Goal: Find specific page/section: Find specific page/section

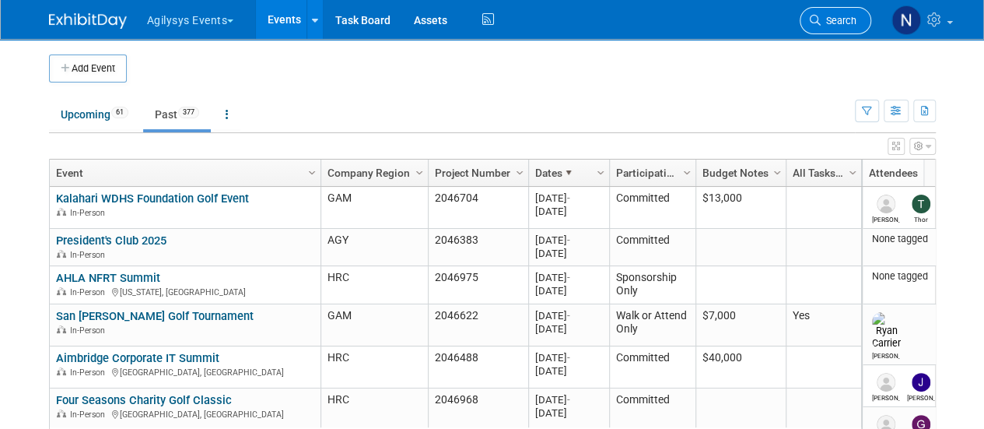
click at [831, 27] on link "Search" at bounding box center [836, 20] width 72 height 27
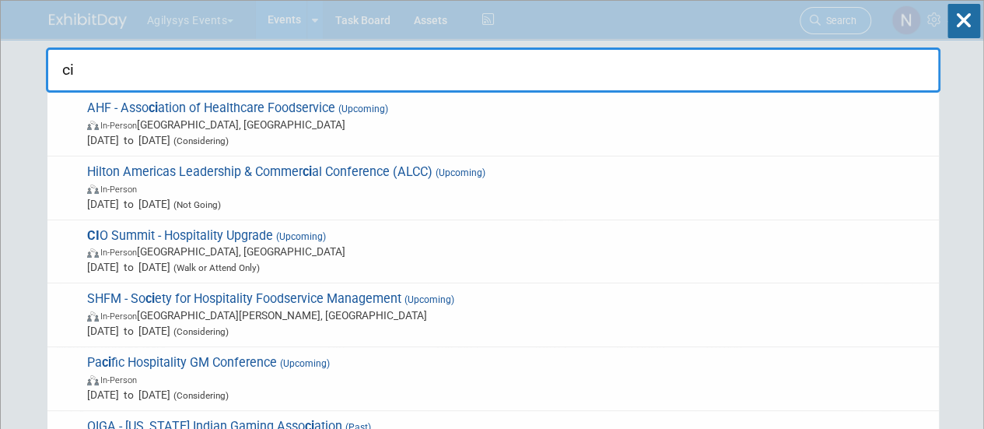
type input "cio"
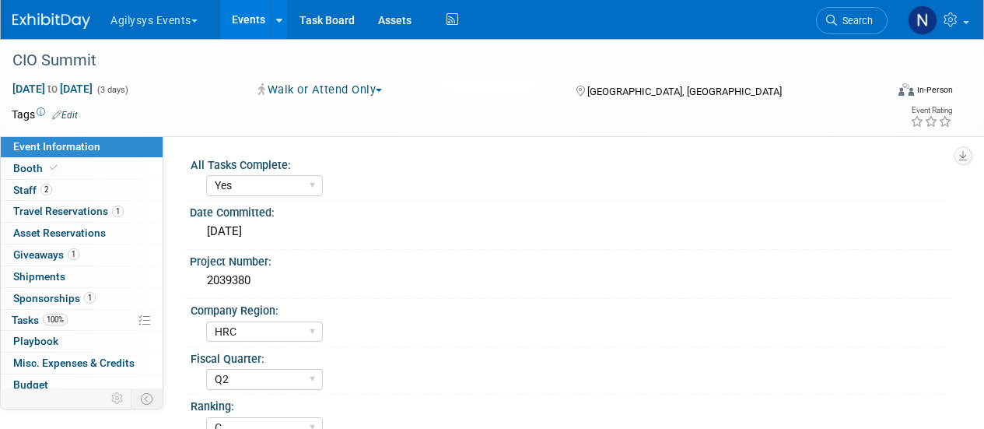
select select "Yes"
select select "HRC"
select select "Q2"
select select "C"
select select "Yes"
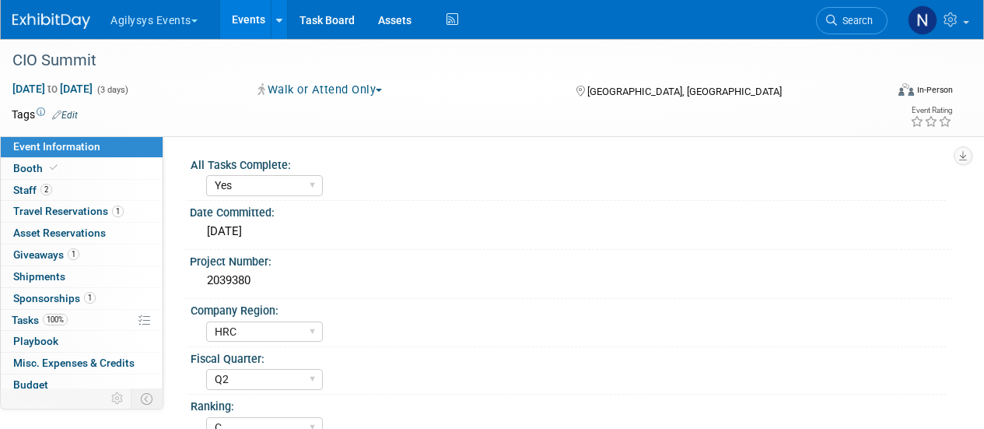
select select "Yes"
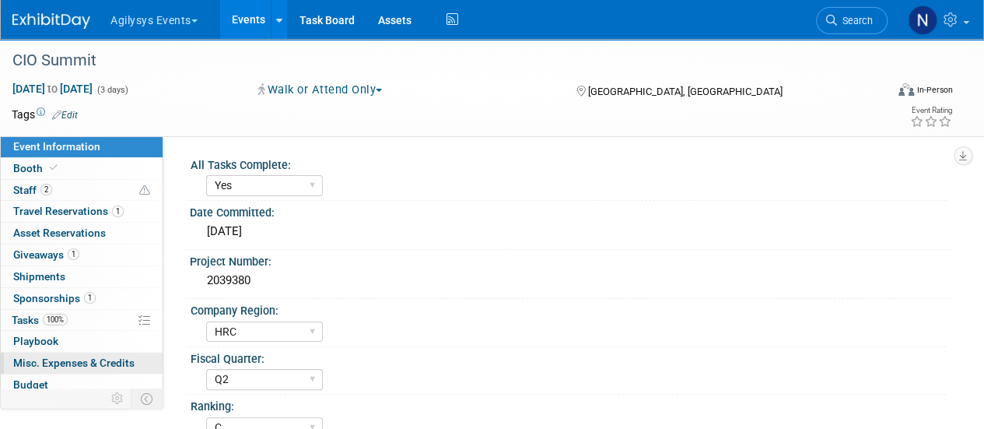
scroll to position [68, 0]
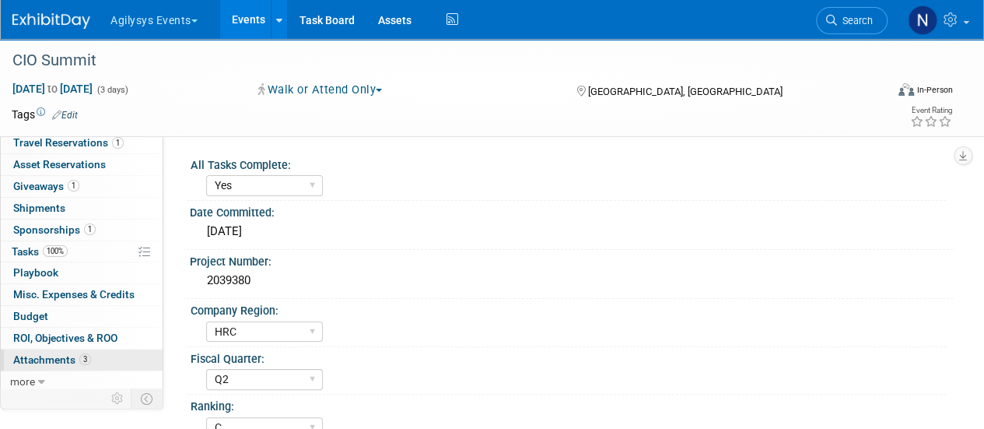
click at [68, 362] on span "Attachments 3" at bounding box center [52, 359] width 78 height 12
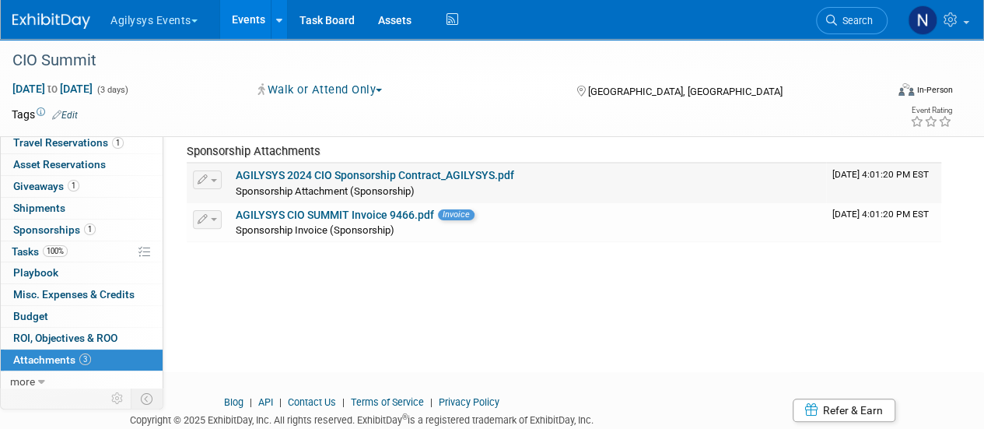
scroll to position [149, 0]
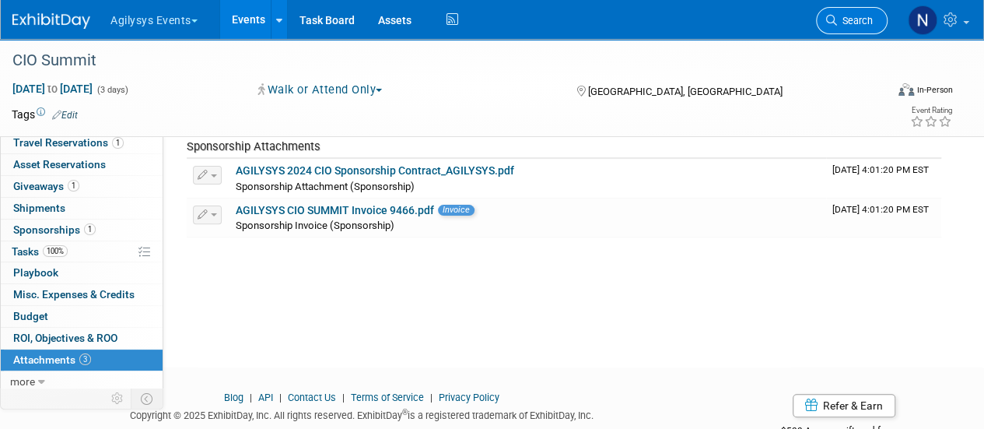
click at [855, 16] on span "Search" at bounding box center [855, 21] width 36 height 12
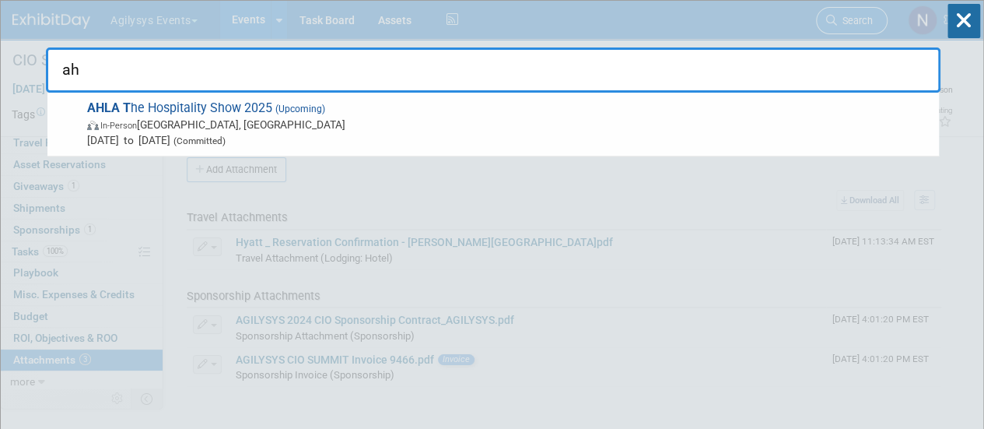
type input "a"
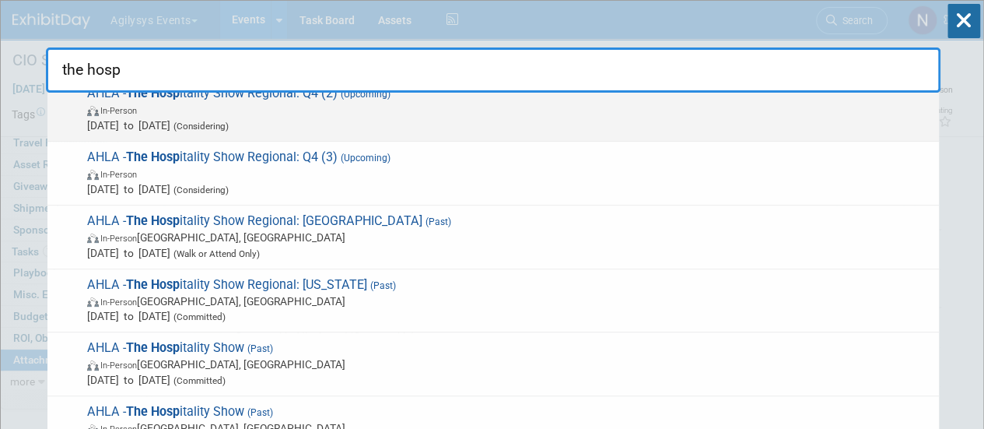
scroll to position [205, 0]
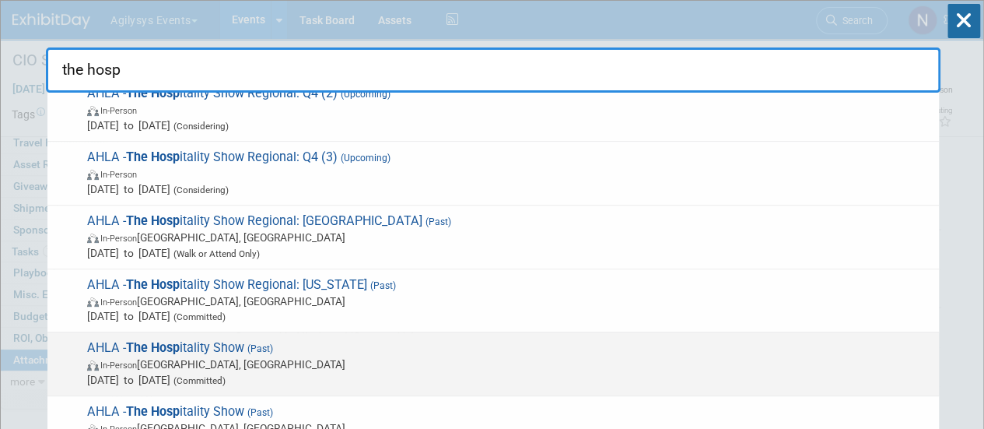
type input "the hosp"
click at [476, 365] on span "In-Person San Antonio, TX" at bounding box center [509, 364] width 844 height 16
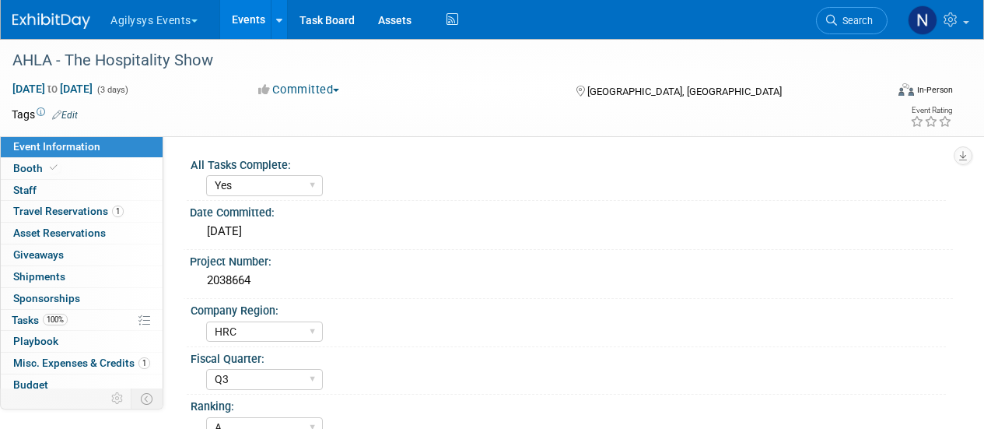
select select "Yes"
select select "HRC"
select select "Q3"
select select "A"
select select "Yes"
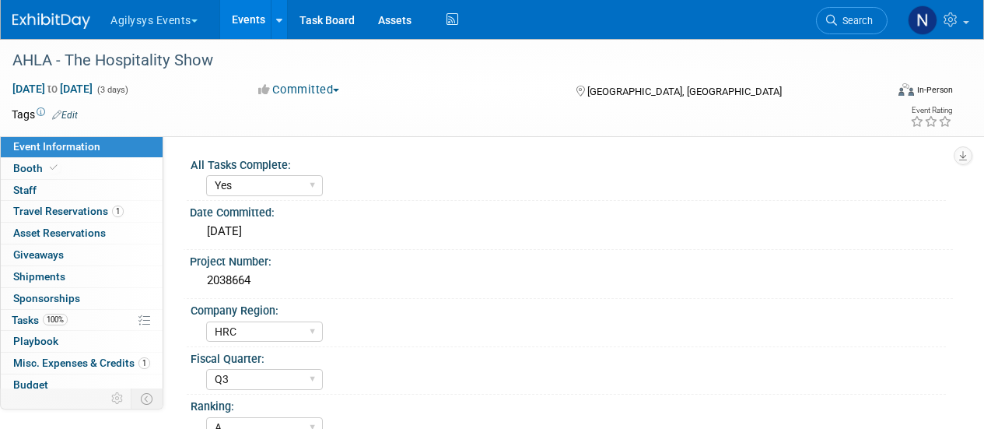
select select "Yes"
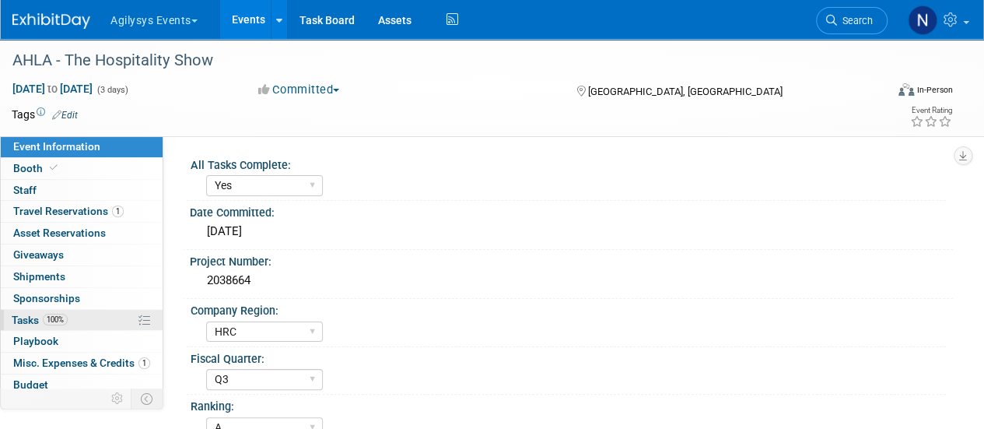
click at [89, 328] on link "100% Tasks 100%" at bounding box center [82, 320] width 162 height 21
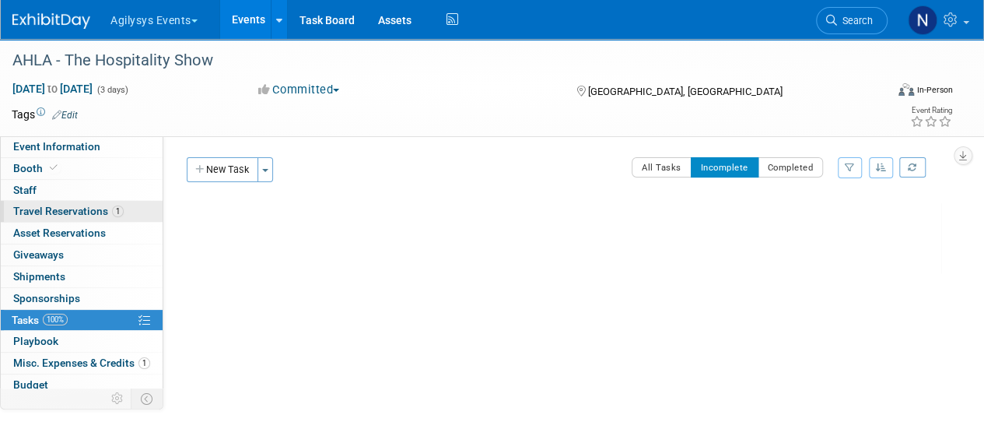
click at [79, 216] on span "Travel Reservations 1" at bounding box center [68, 211] width 110 height 12
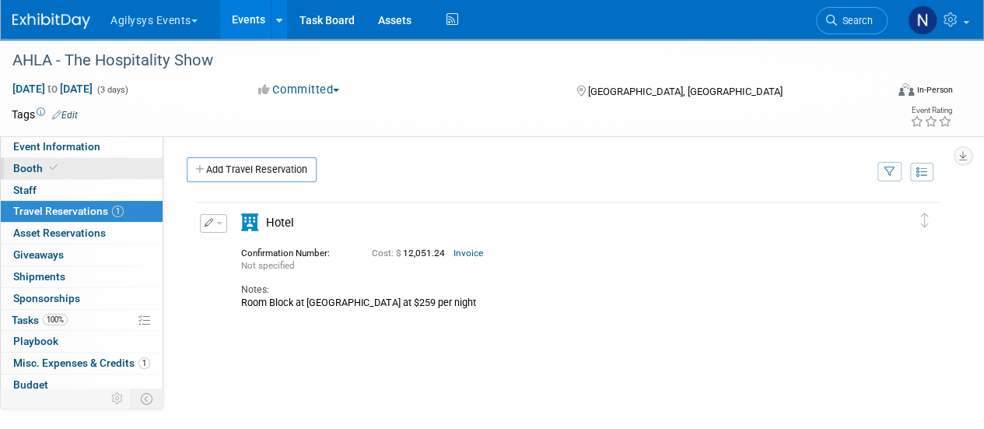
click at [62, 170] on link "Booth" at bounding box center [82, 168] width 162 height 21
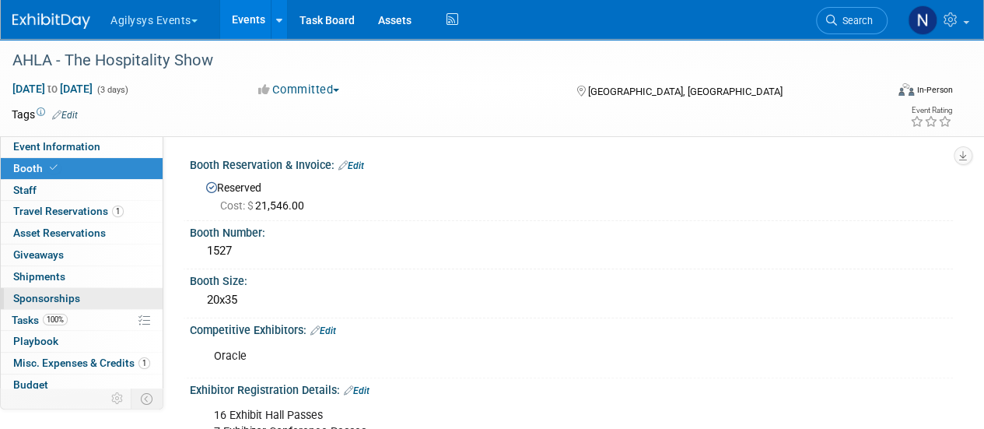
scroll to position [68, 0]
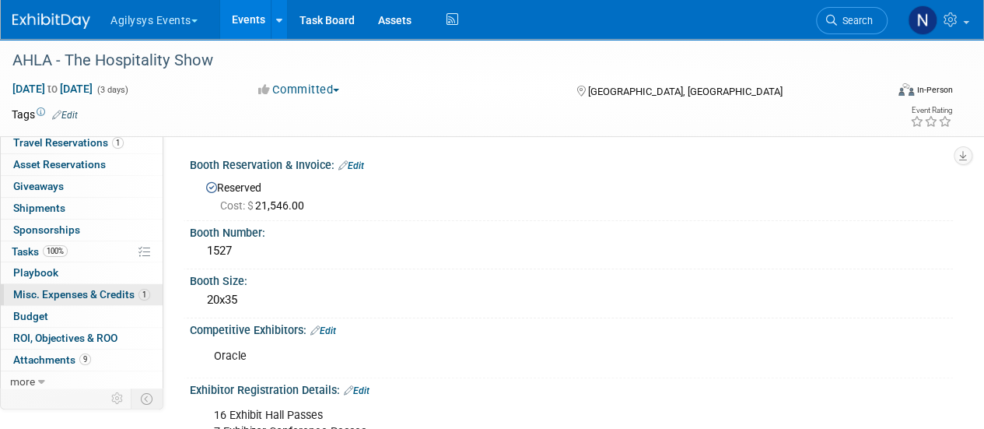
click at [103, 298] on span "Misc. Expenses & Credits 1" at bounding box center [81, 294] width 137 height 12
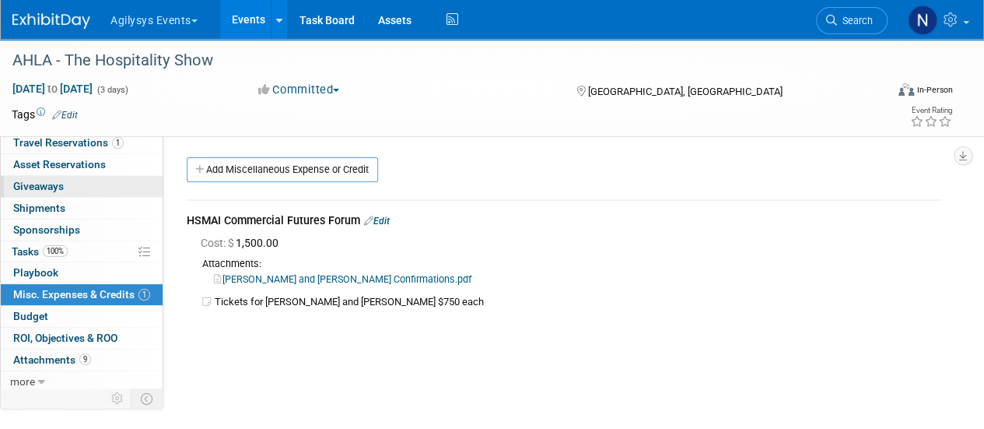
scroll to position [0, 0]
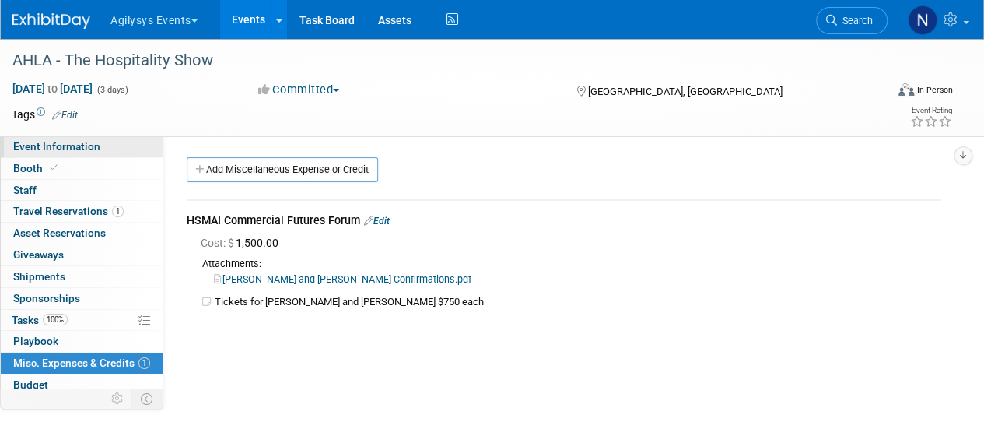
click at [102, 147] on link "Event Information" at bounding box center [82, 146] width 162 height 21
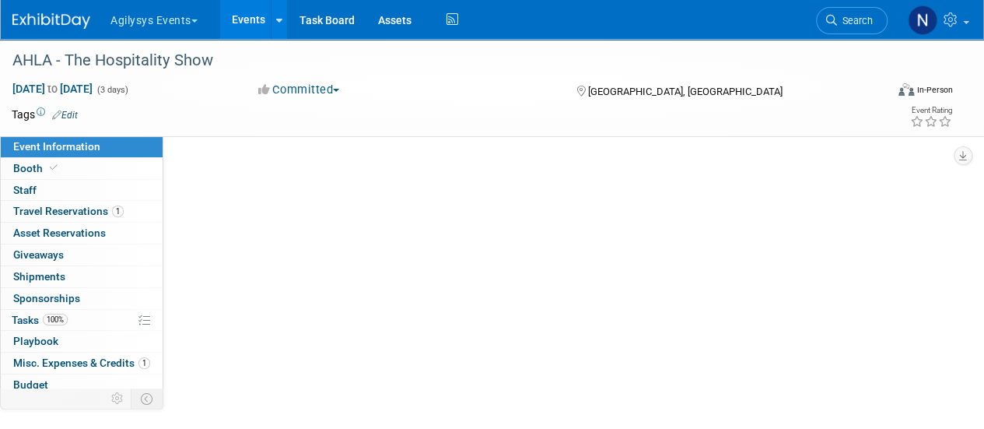
select select "Yes"
select select "HRC"
select select "Q3"
select select "A"
select select "Yes"
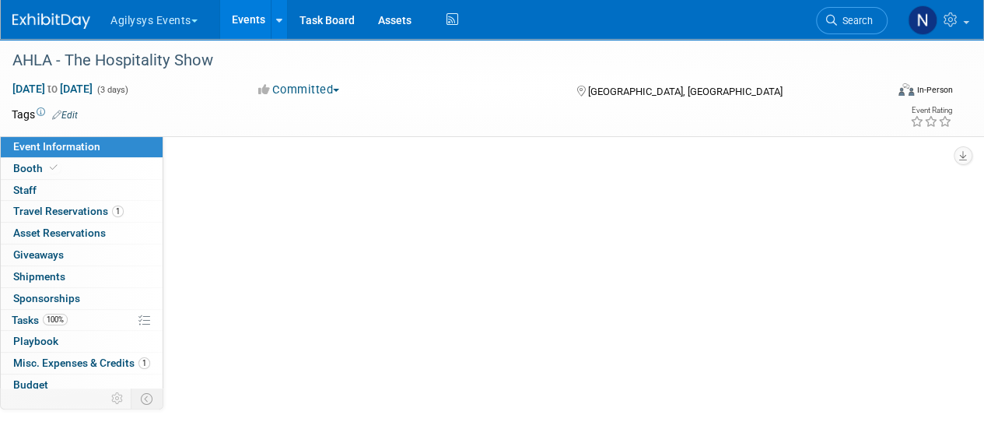
select select "Yes"
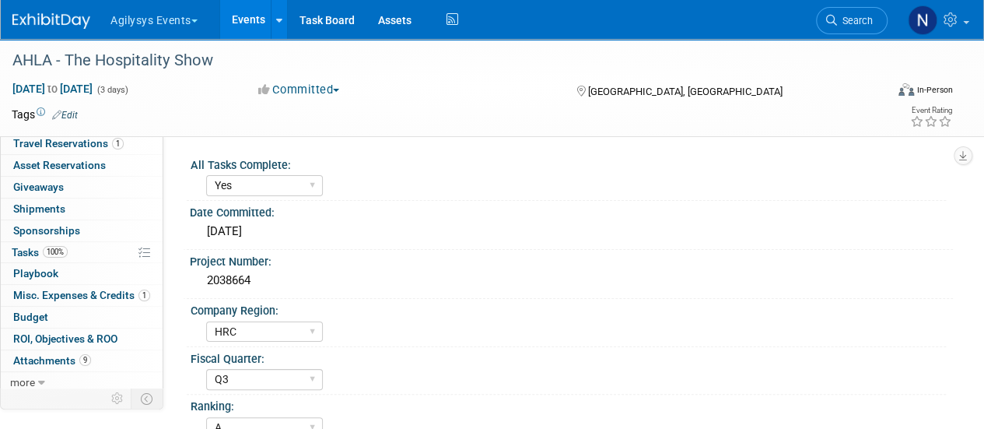
scroll to position [67, 0]
click at [120, 296] on span "Misc. Expenses & Credits 1" at bounding box center [81, 295] width 137 height 12
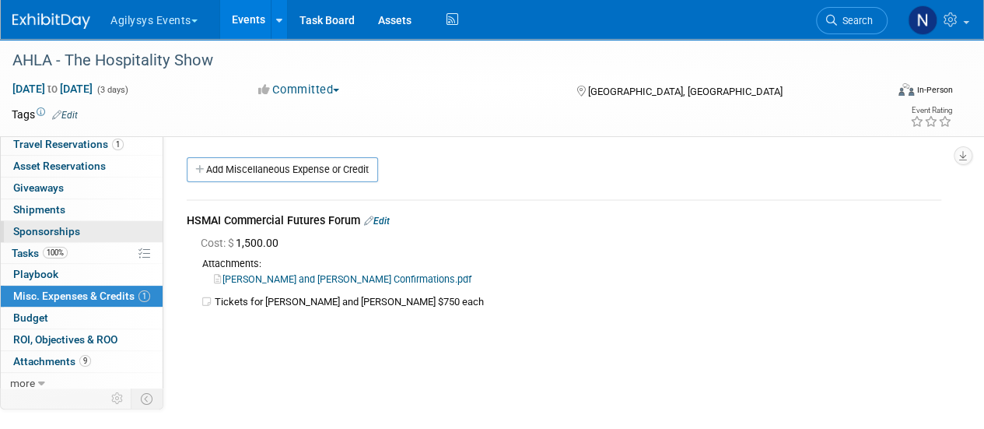
scroll to position [0, 0]
